Goal: Use online tool/utility: Utilize a website feature to perform a specific function

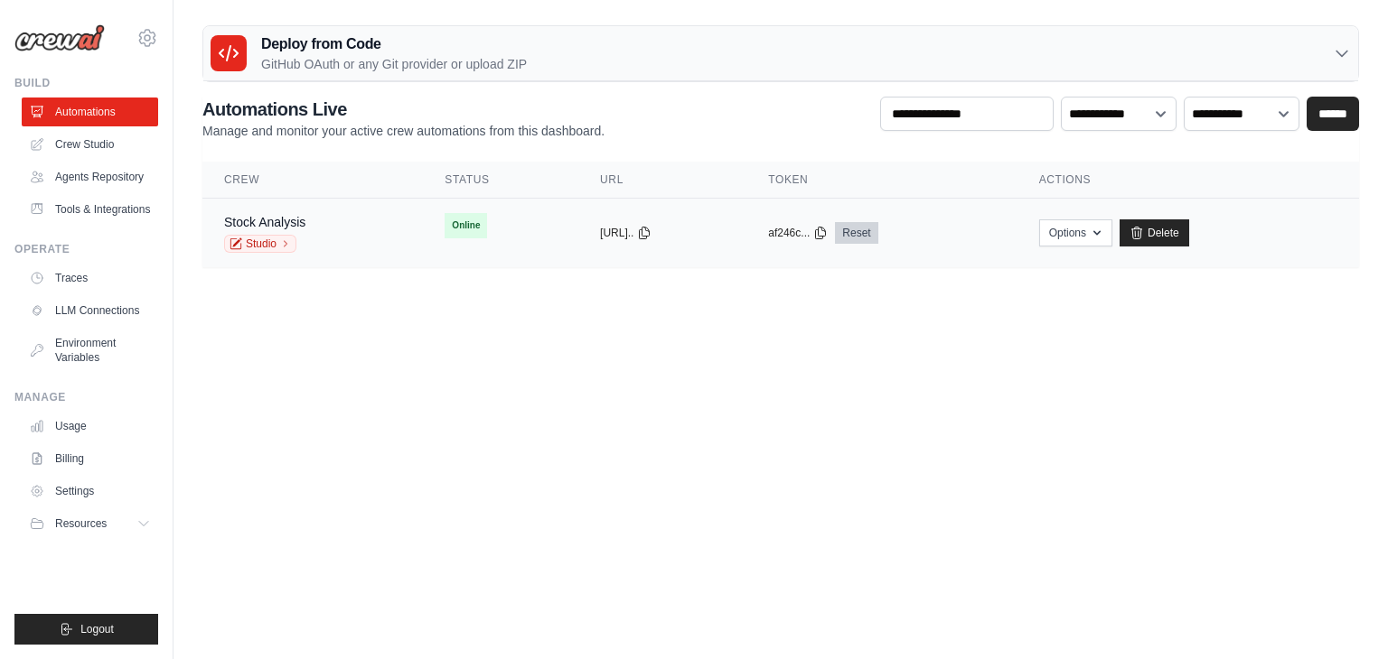
click at [692, 229] on link "Reset" at bounding box center [856, 233] width 42 height 22
click at [79, 142] on link "Crew Studio" at bounding box center [91, 144] width 136 height 29
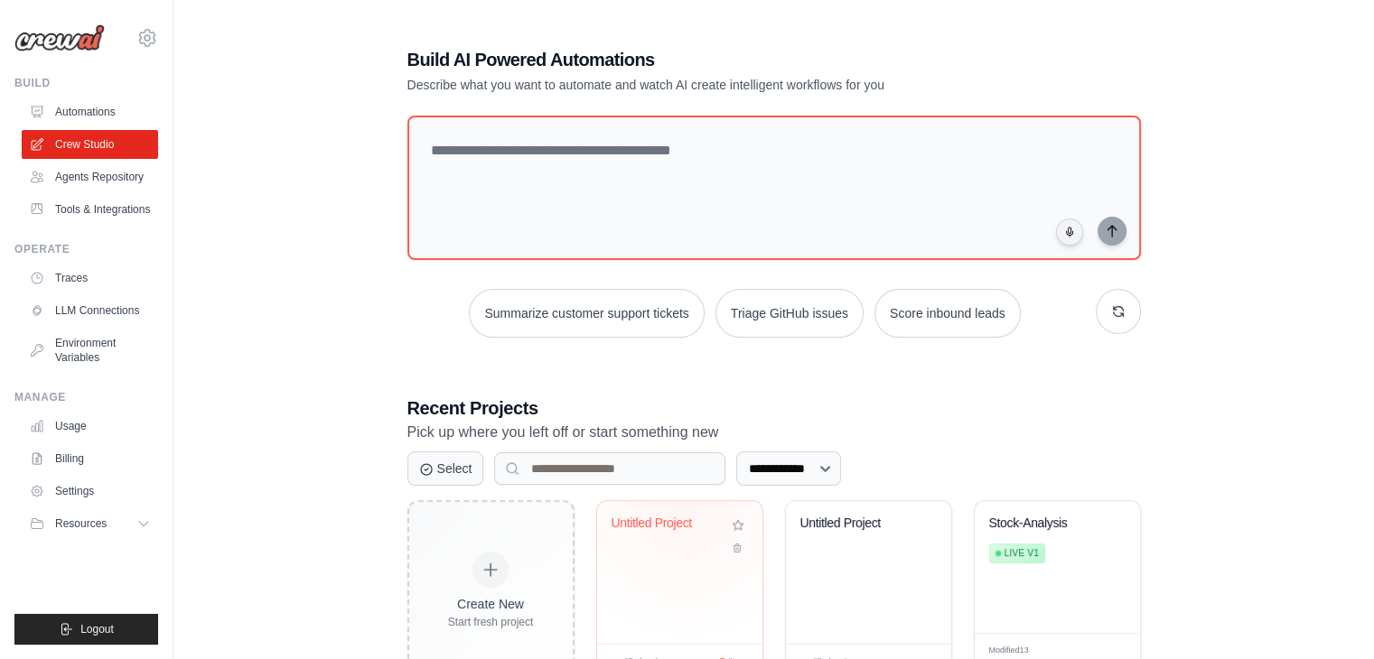
scroll to position [270, 0]
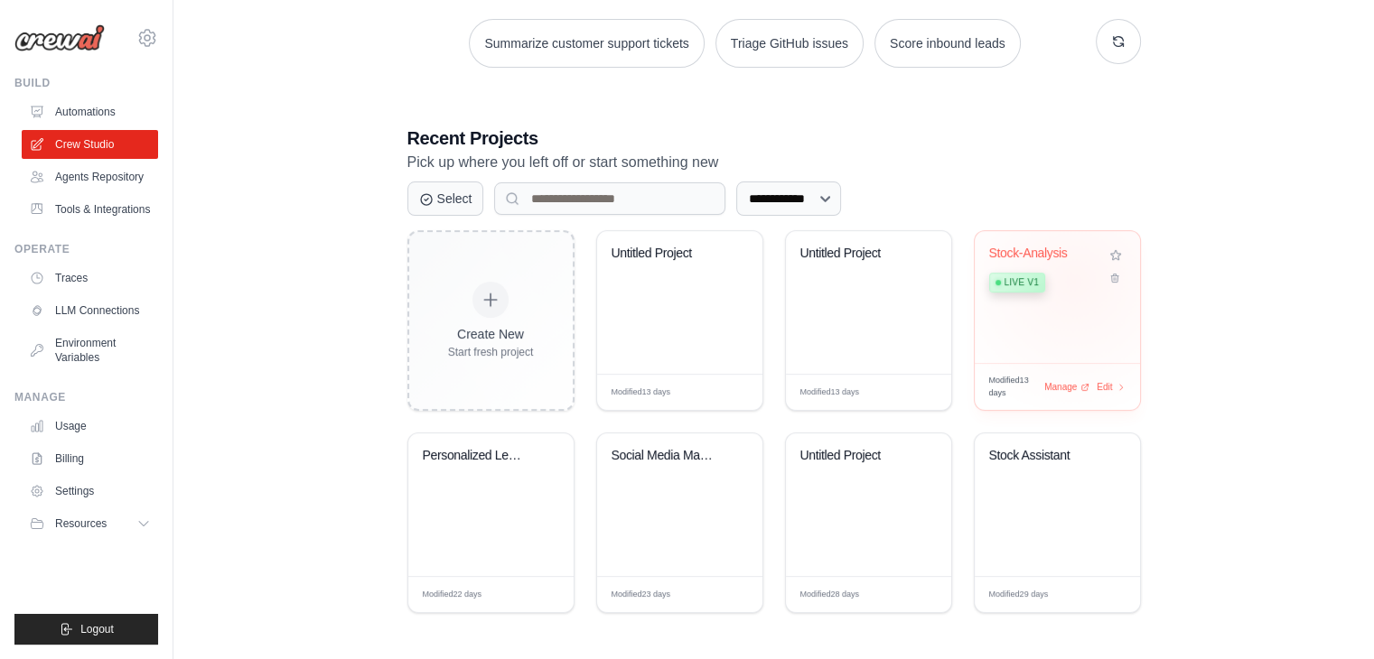
click at [1073, 280] on div "Live v1" at bounding box center [1043, 281] width 109 height 24
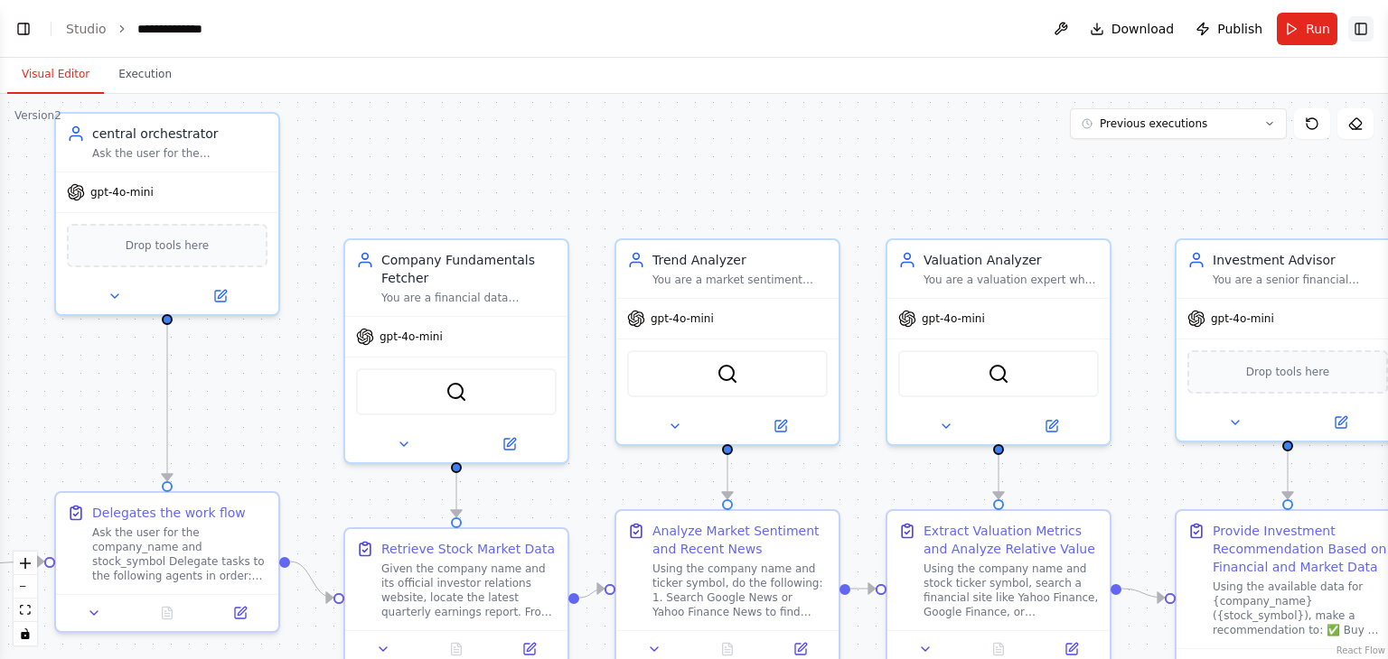
click at [1359, 21] on button "Toggle Right Sidebar" at bounding box center [1360, 28] width 25 height 25
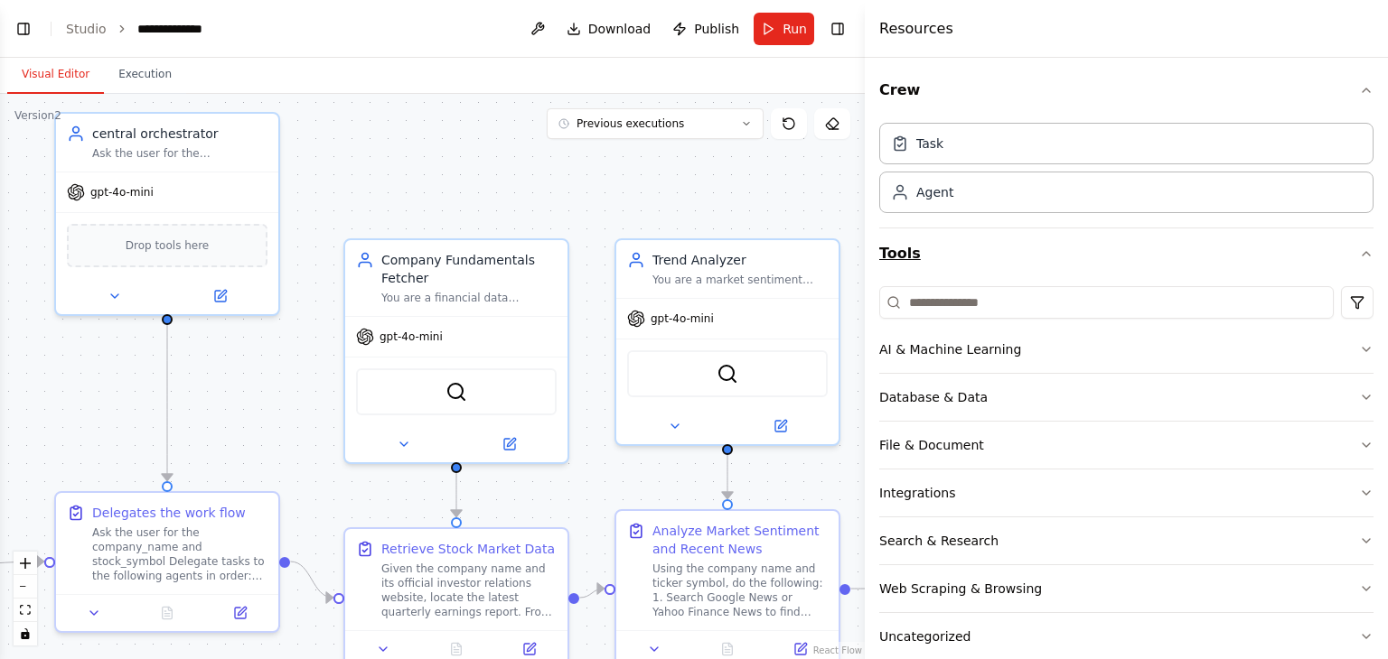
scroll to position [29, 0]
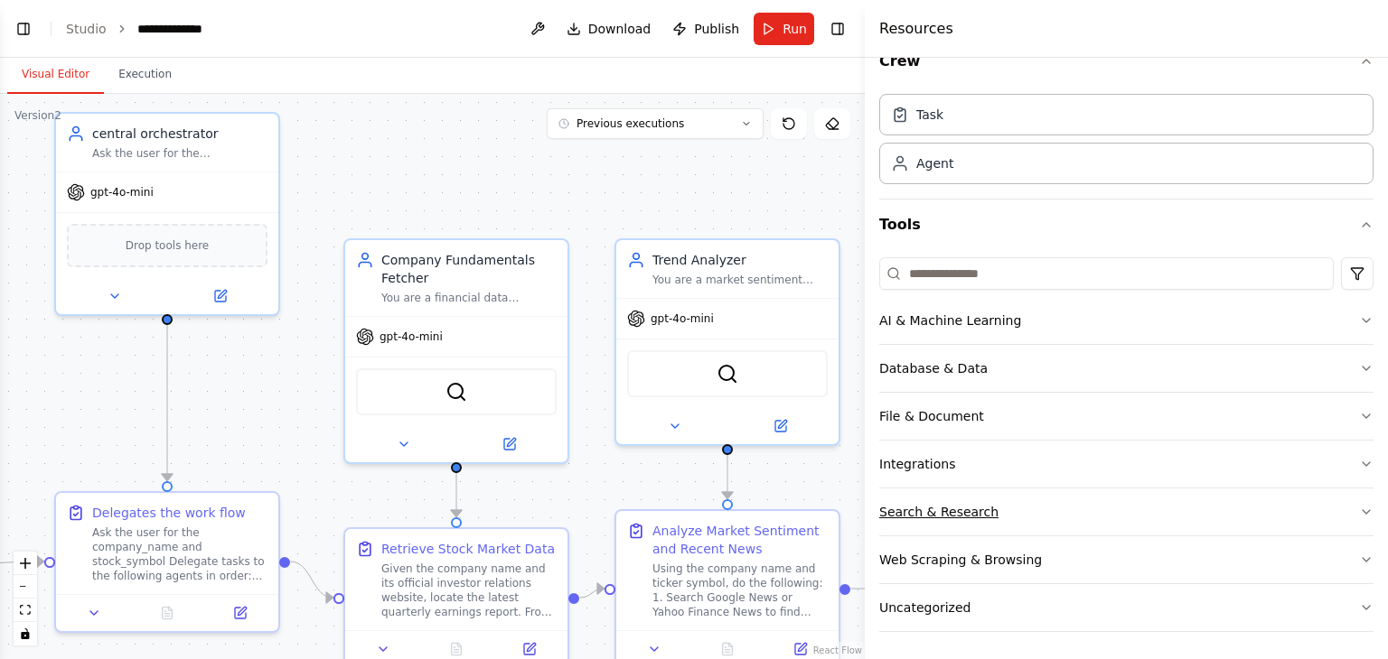
click at [1001, 510] on button "Search & Research" at bounding box center [1126, 512] width 494 height 47
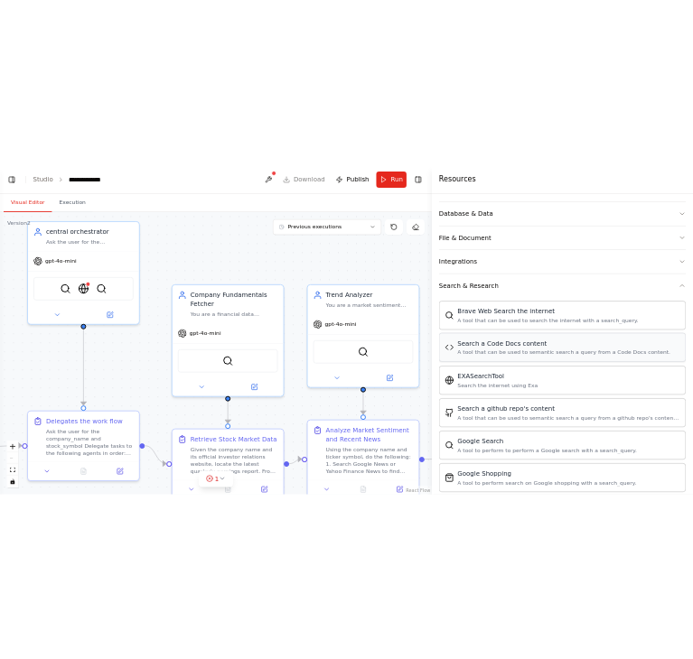
scroll to position [301, 0]
